Goal: Information Seeking & Learning: Learn about a topic

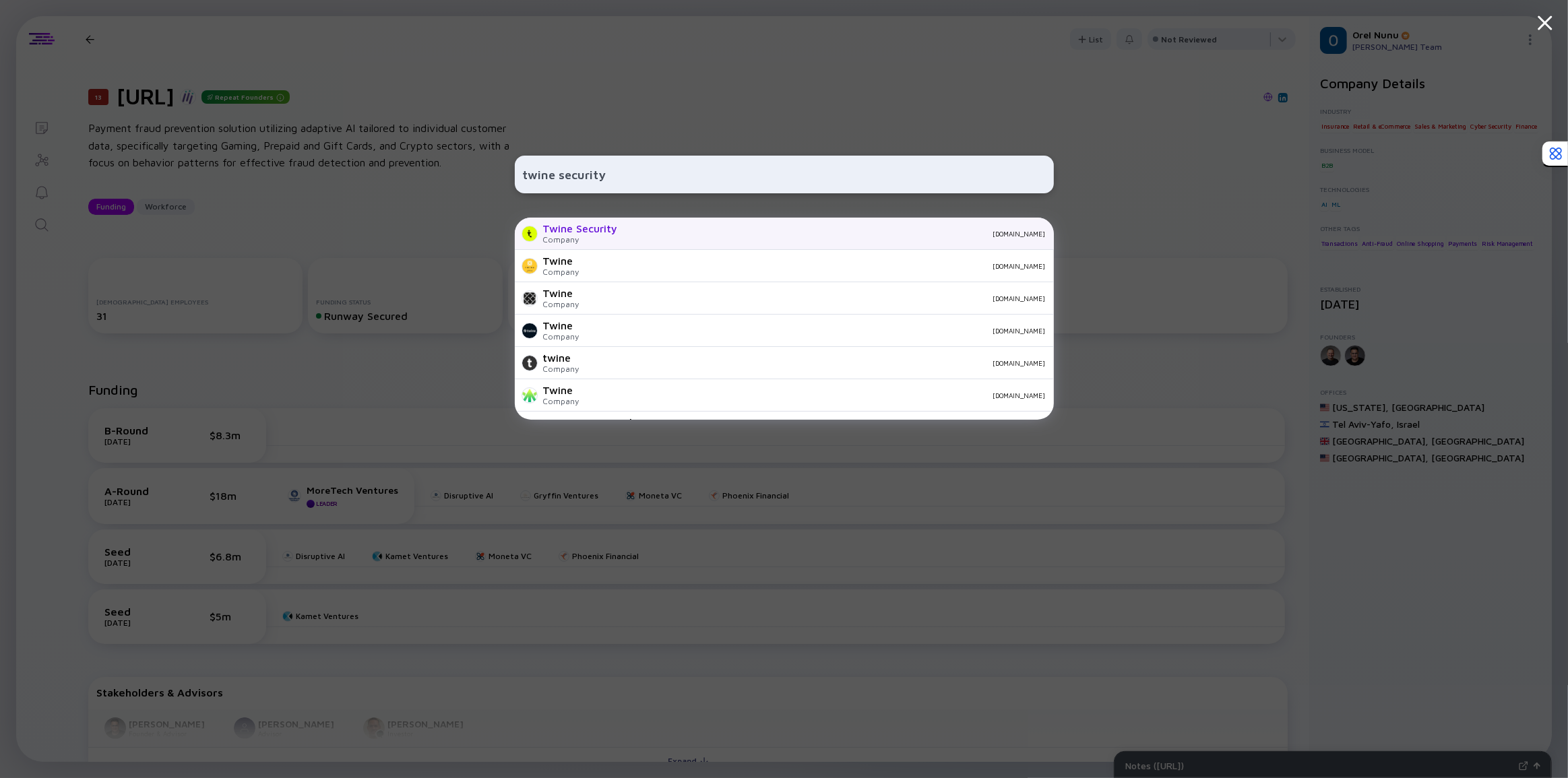
type input "twine security"
click at [592, 234] on div "Twine Security" at bounding box center [580, 229] width 75 height 12
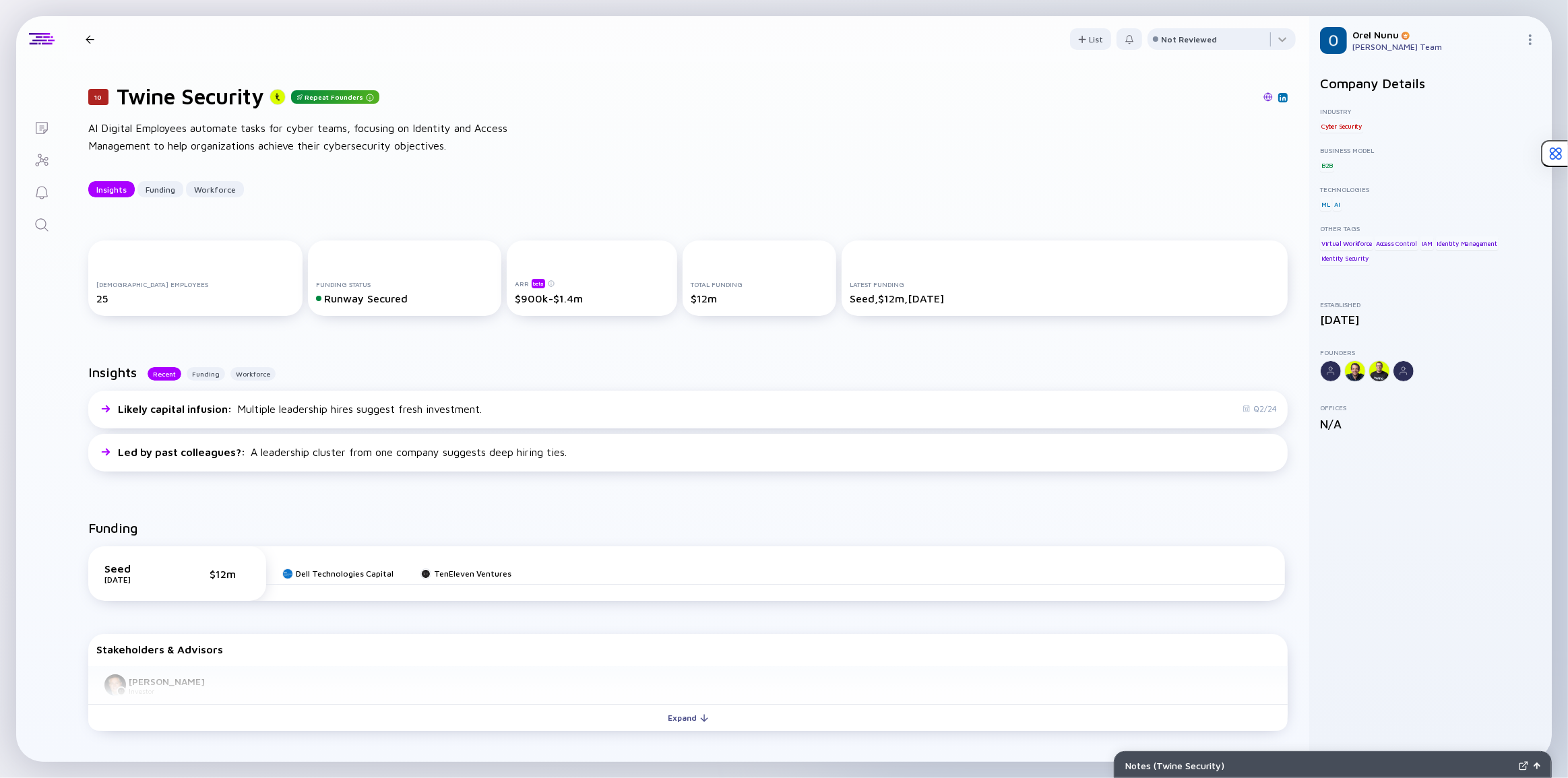
click at [506, 359] on div "Insights Recent Funding Workforce Likely capital infusion : Multiple leadership…" at bounding box center [688, 420] width 1242 height 156
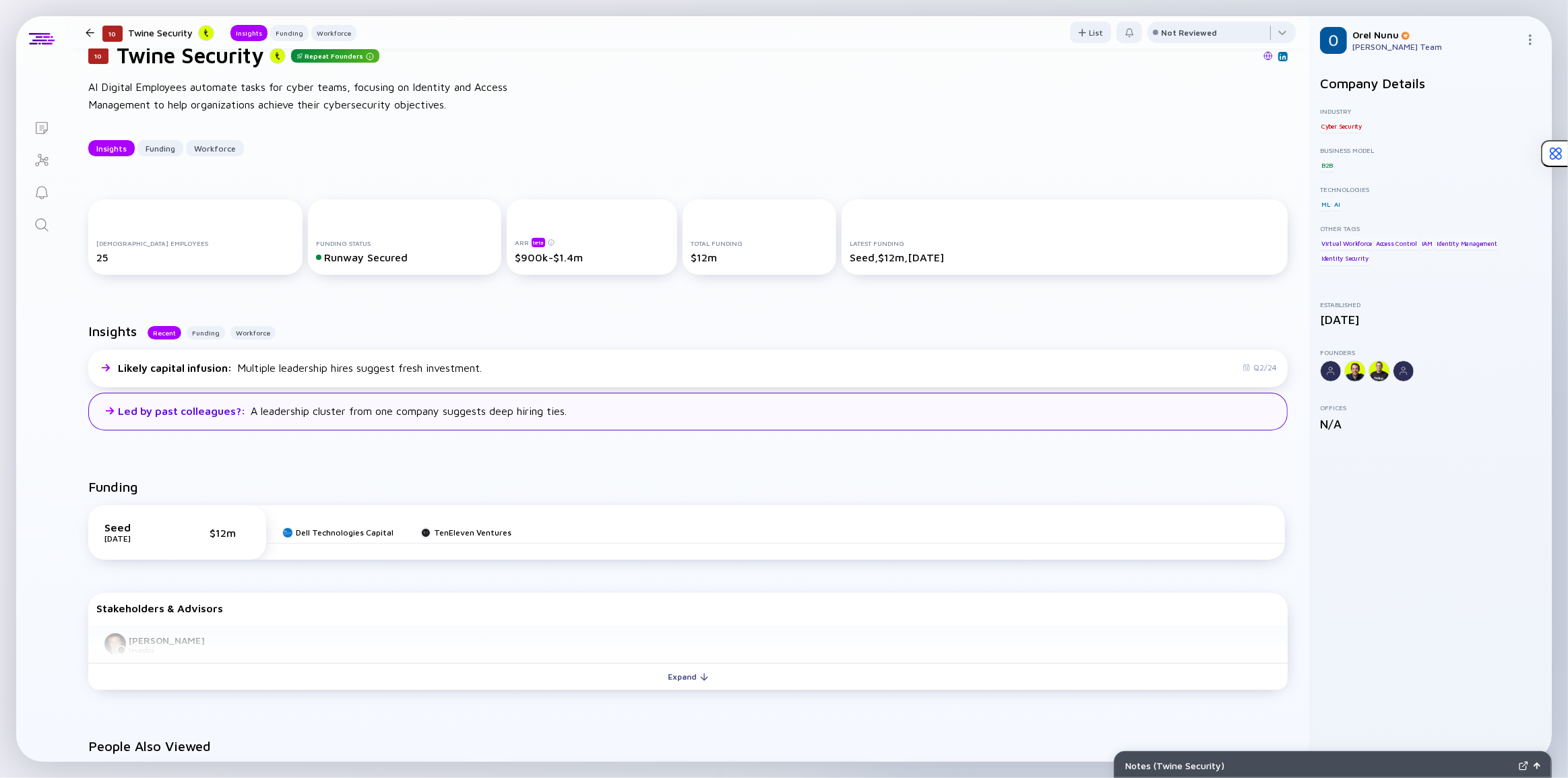
scroll to position [122, 0]
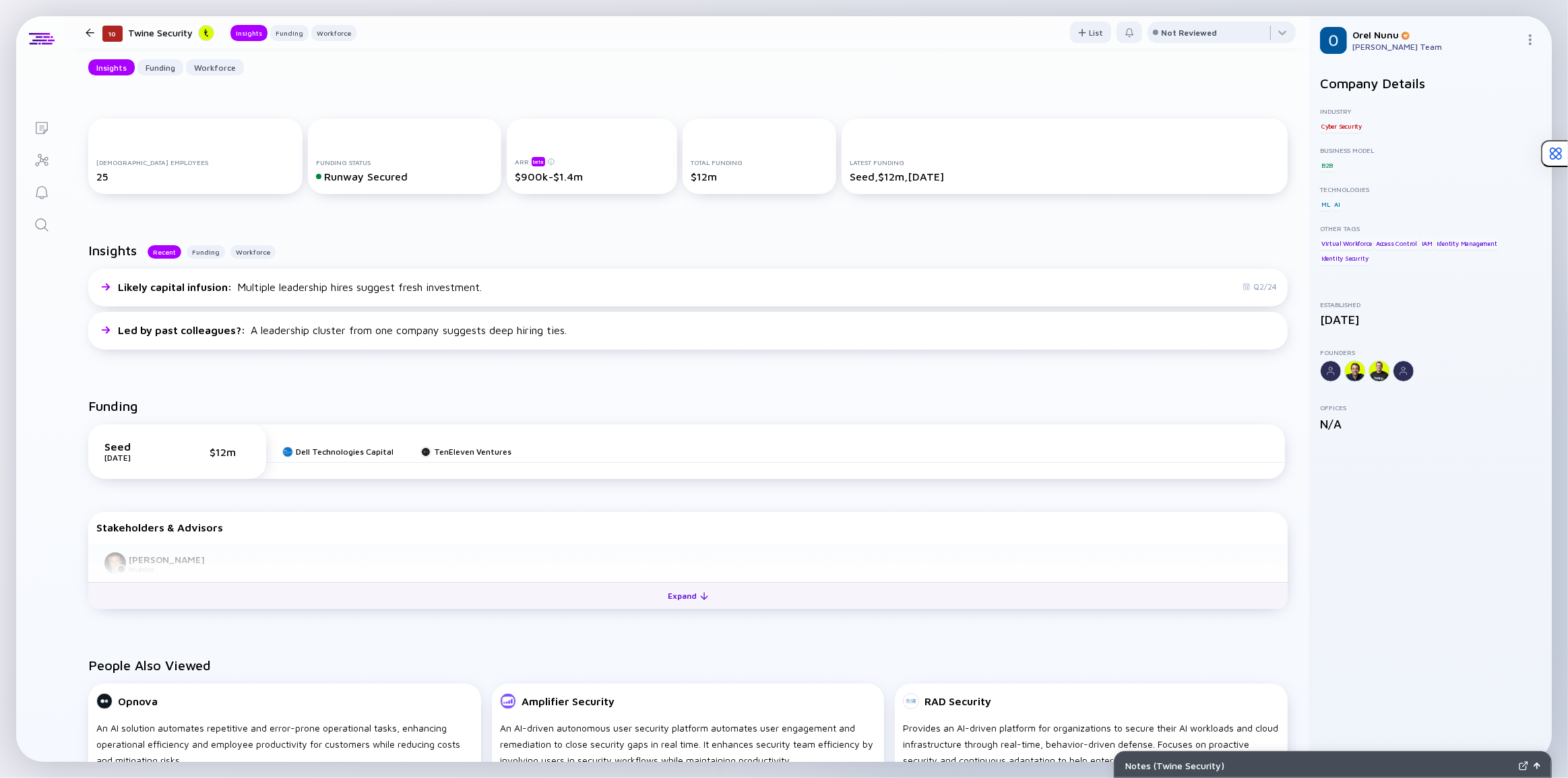
click at [706, 600] on div "Expand" at bounding box center [688, 596] width 56 height 21
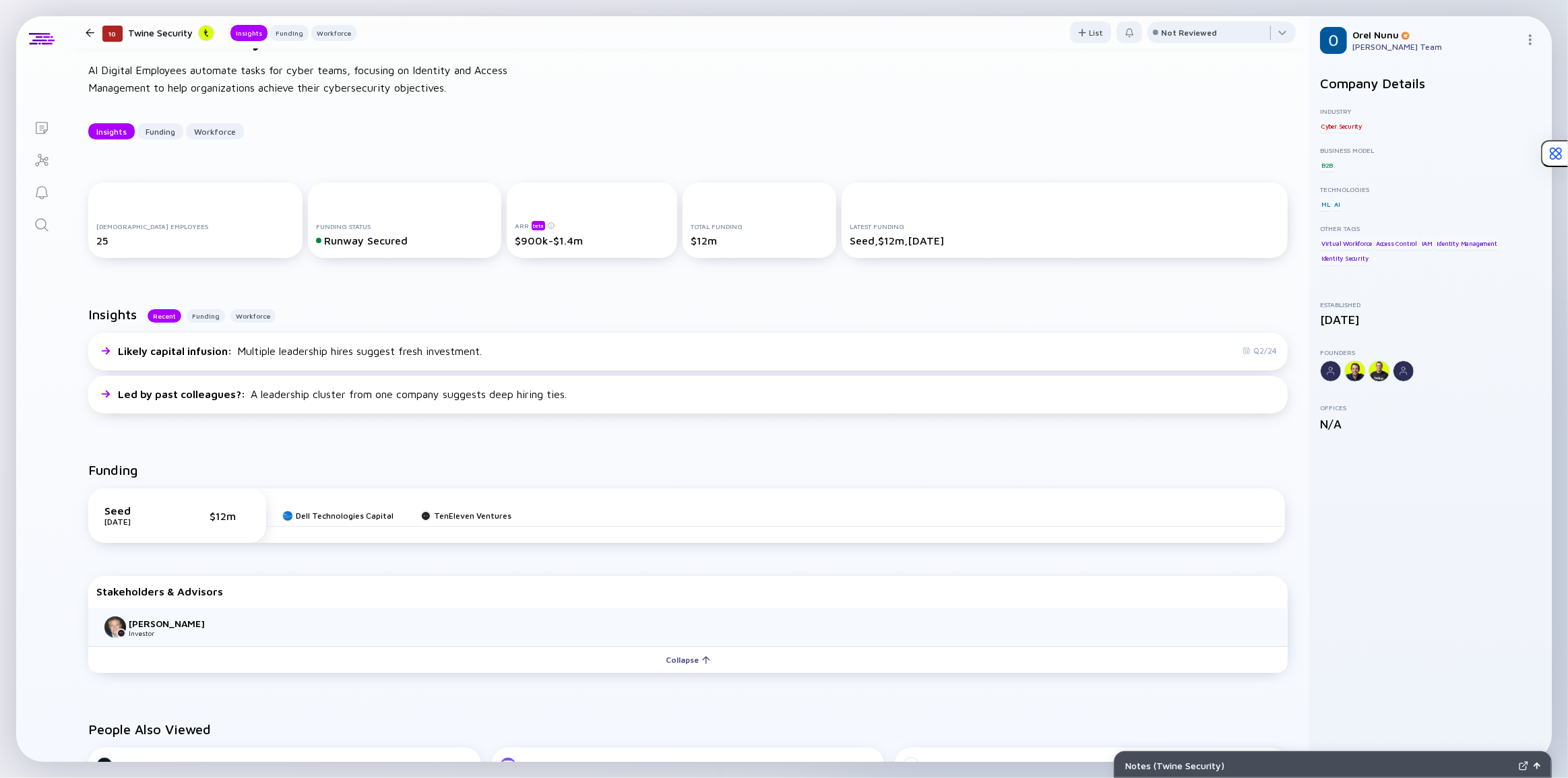
scroll to position [0, 0]
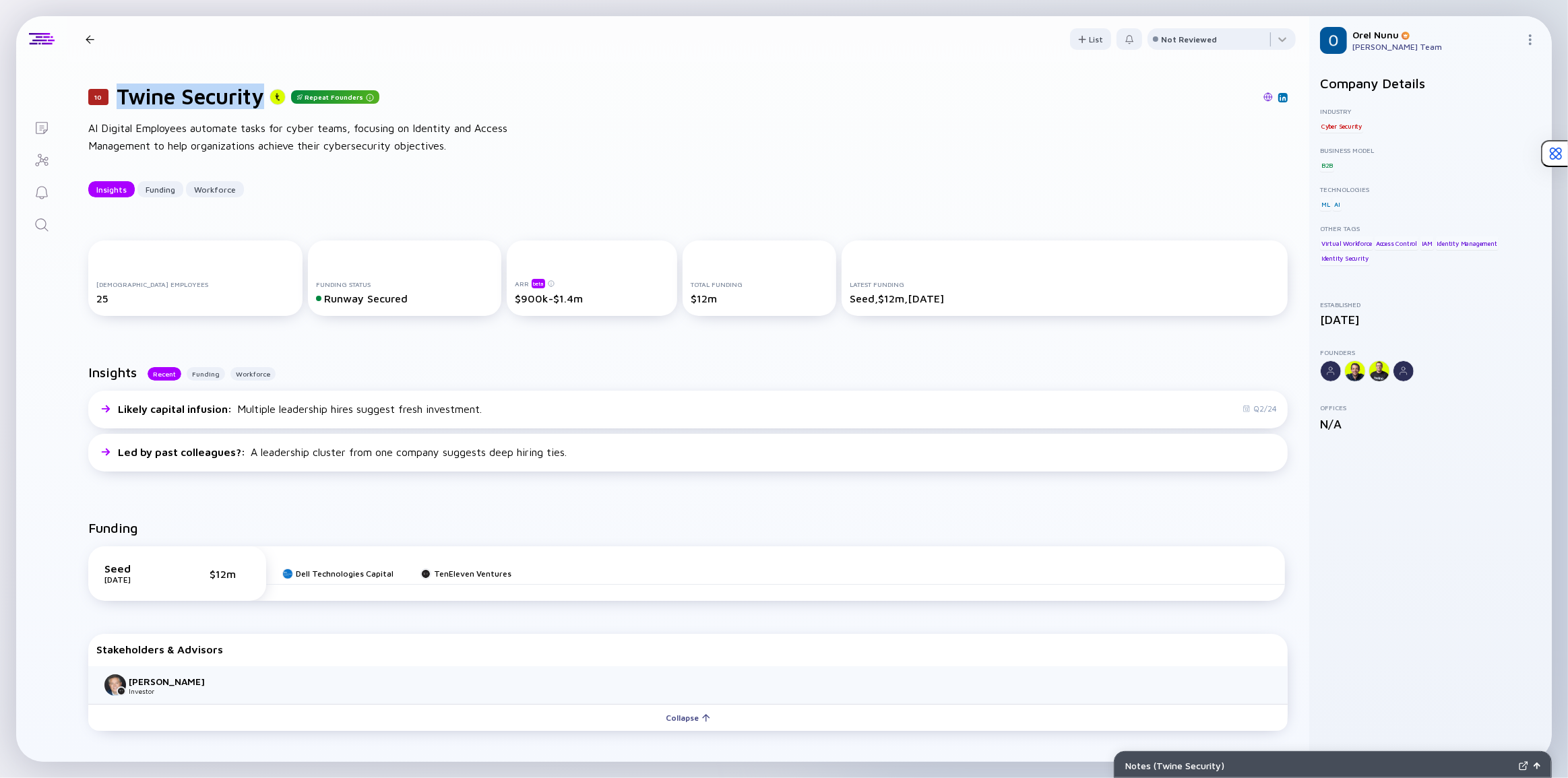
drag, startPoint x: 119, startPoint y: 98, endPoint x: 260, endPoint y: 101, distance: 141.0
click at [260, 101] on h1 "Twine Security" at bounding box center [191, 96] width 148 height 26
copy h1 "Twine Security"
click at [46, 217] on icon "Search" at bounding box center [41, 224] width 16 height 16
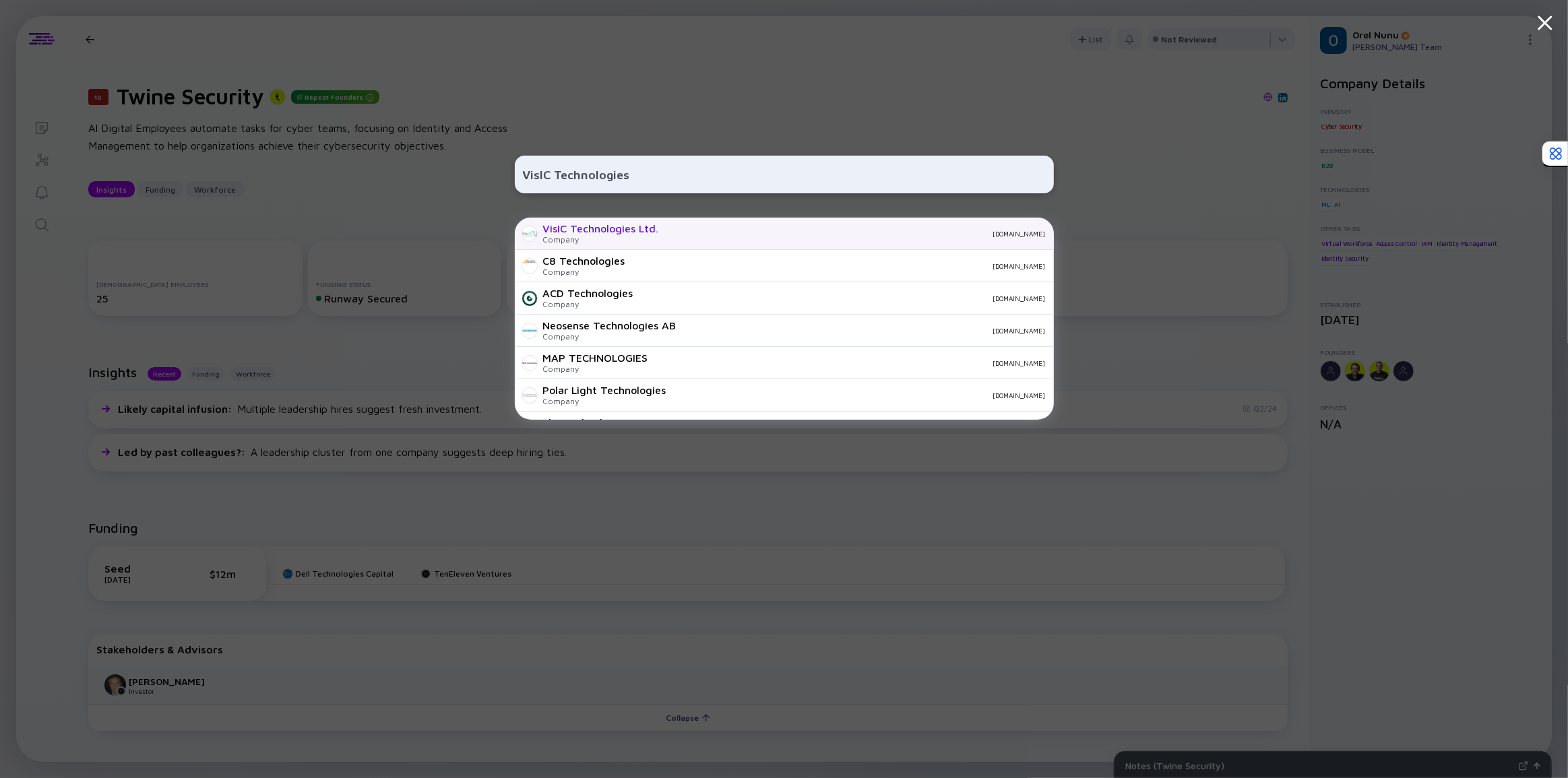
type input "VisIC Technologies"
click at [589, 227] on div "VisIC Technologies Ltd." at bounding box center [601, 229] width 116 height 12
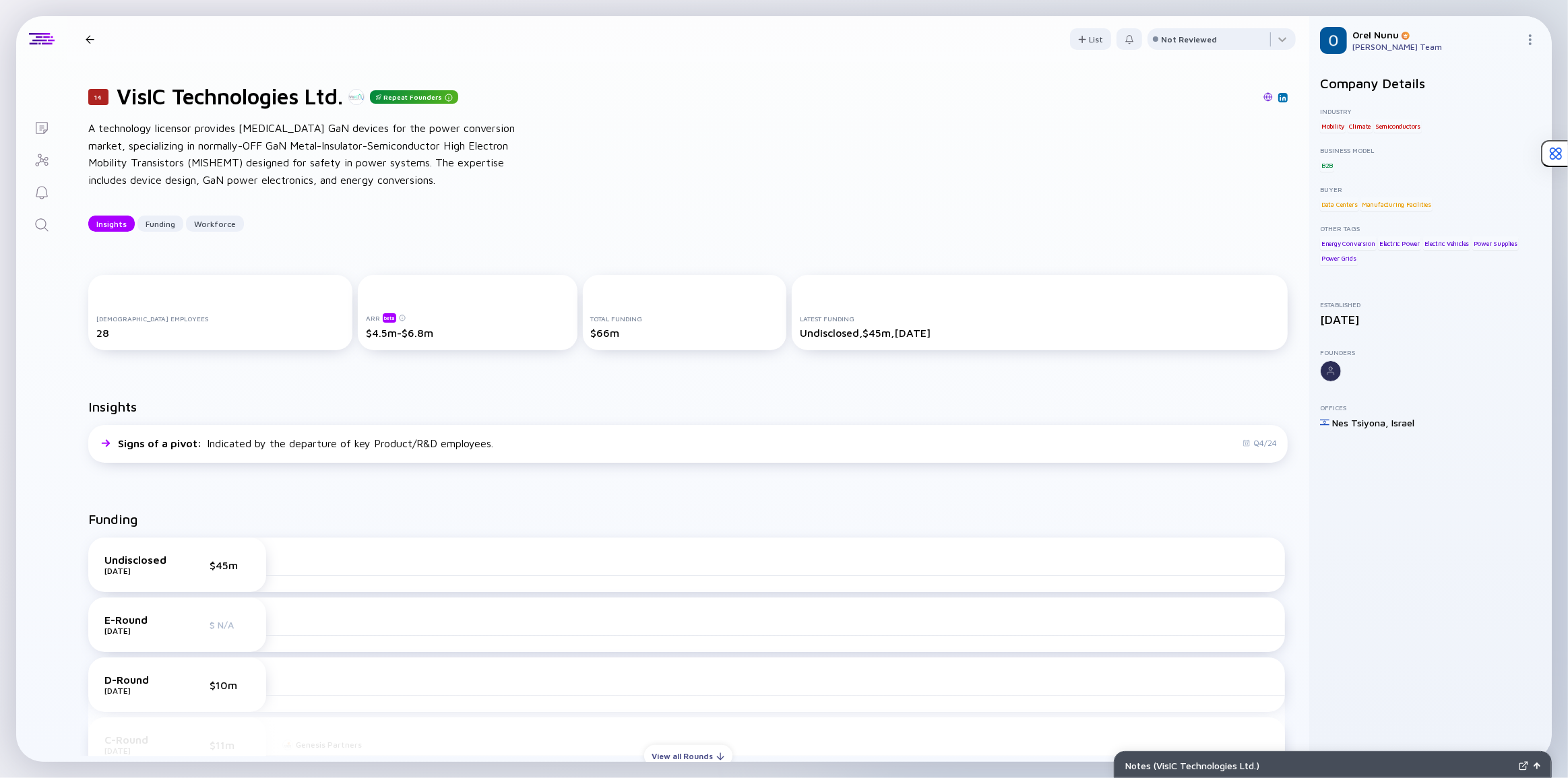
click at [589, 228] on div "Insights Funding Workforce" at bounding box center [688, 224] width 1199 height 16
click at [590, 228] on div "Insights Funding Workforce" at bounding box center [688, 224] width 1199 height 16
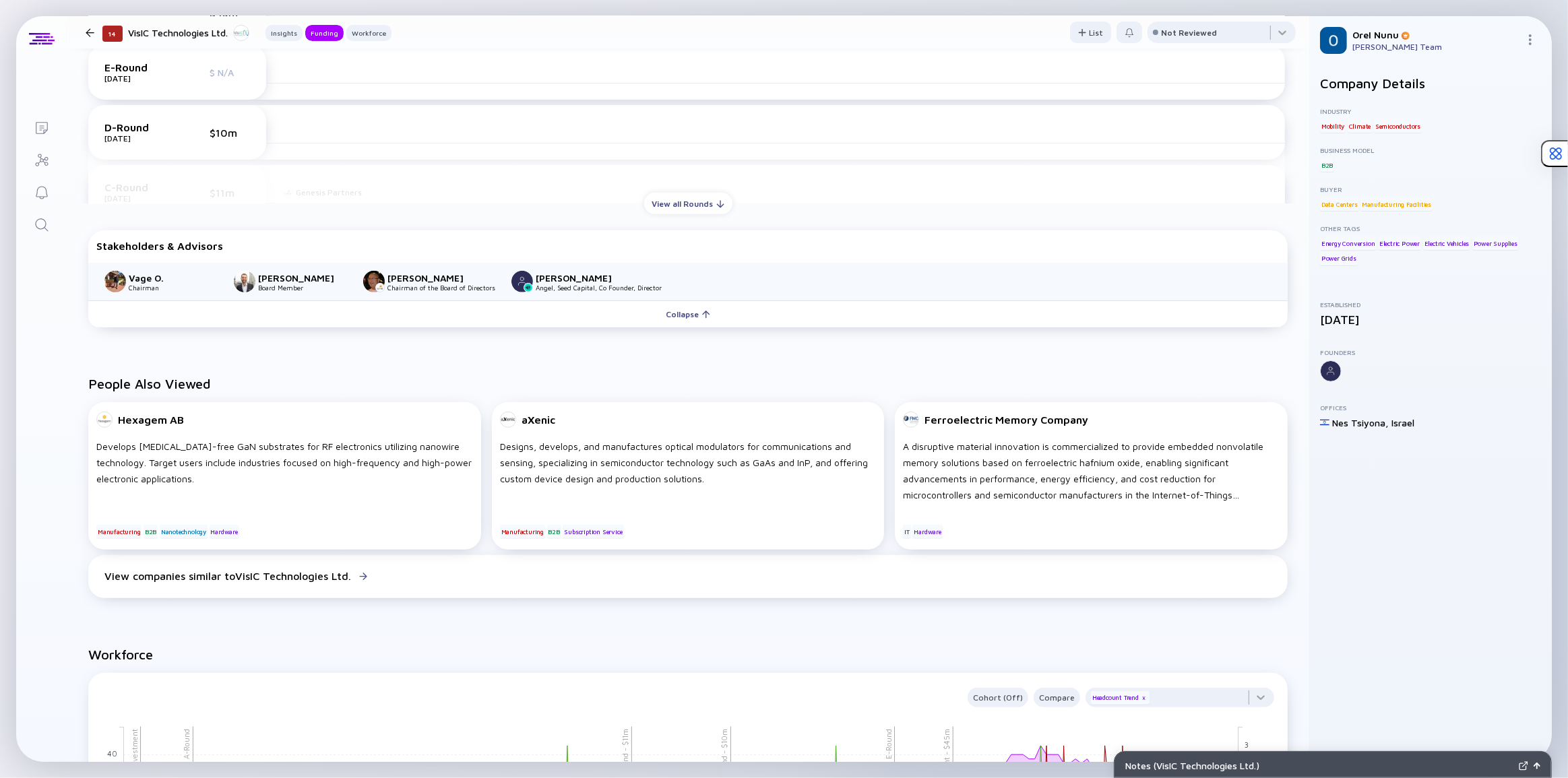
scroll to position [796, 0]
